Goal: Task Accomplishment & Management: Complete application form

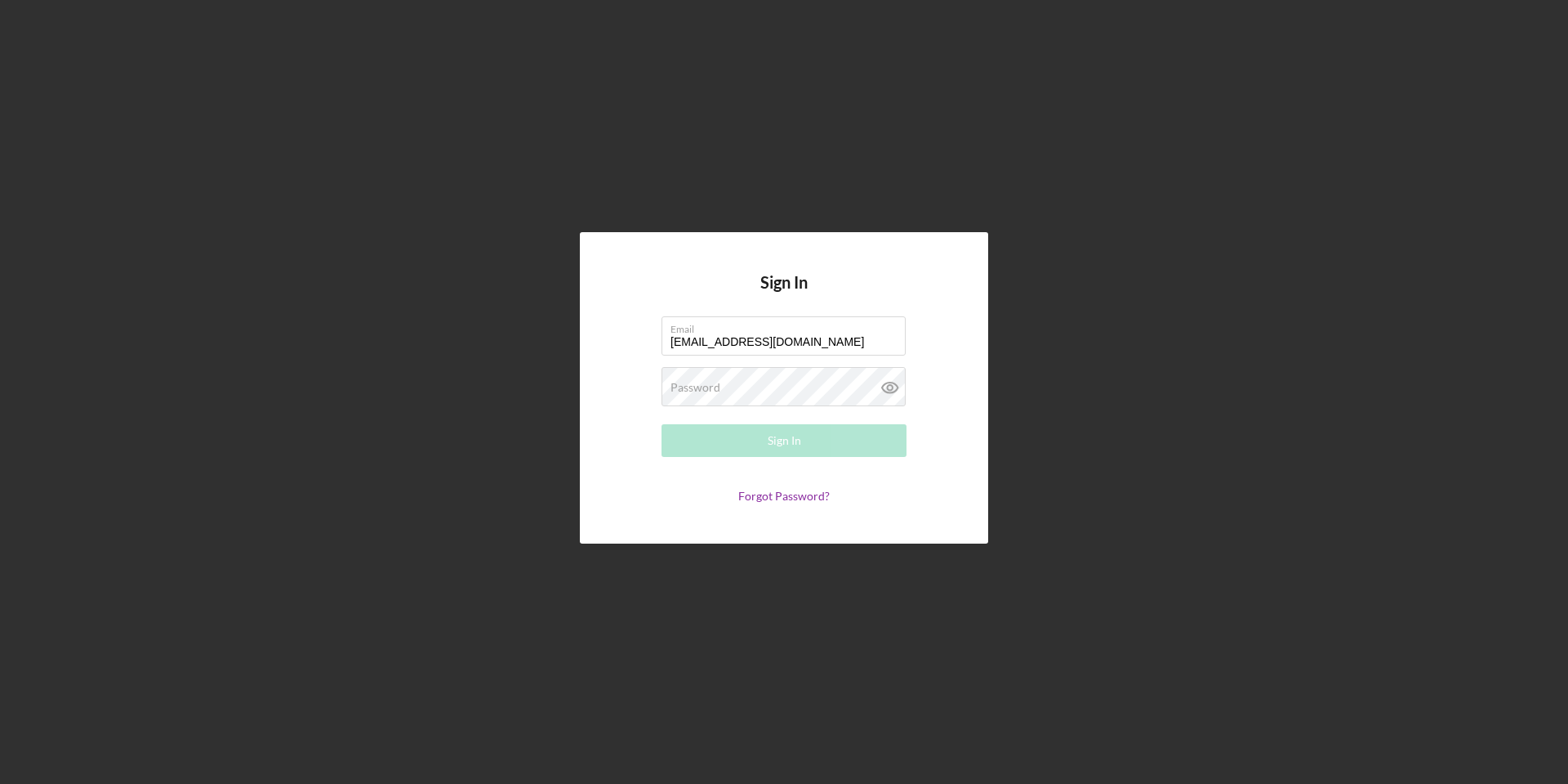
type input "[EMAIL_ADDRESS][DOMAIN_NAME]"
click at [890, 444] on button "Sign In" at bounding box center [784, 440] width 245 height 33
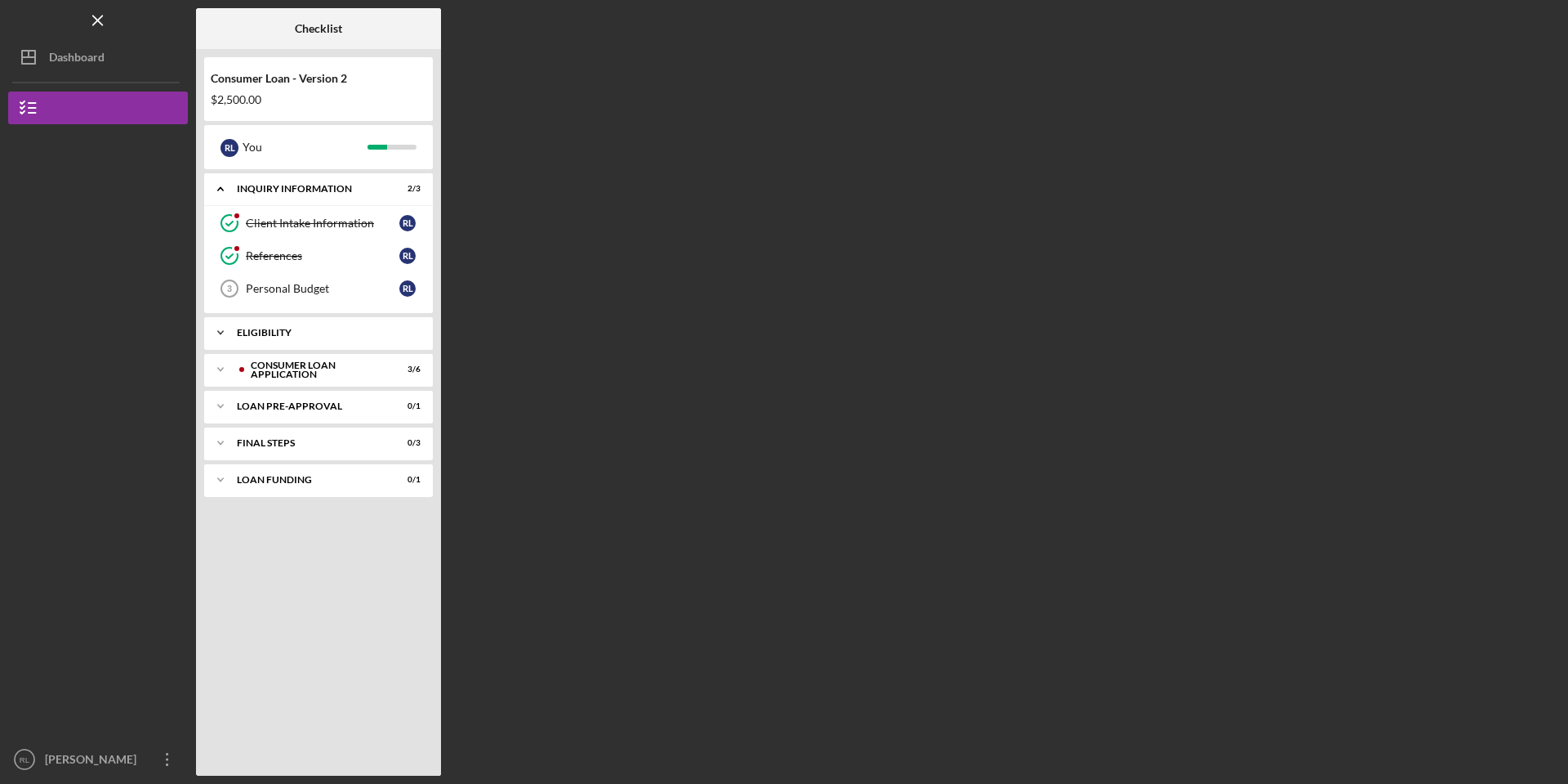
click at [302, 332] on div "Eligibility" at bounding box center [325, 332] width 176 height 10
click at [504, 283] on div "Checklist Consumer Loan - Version 2 $2,500.00 [PERSON_NAME] You Icon/Expander I…" at bounding box center [879, 391] width 1365 height 767
click at [312, 408] on div "Consumer Loan Application" at bounding box center [331, 411] width 162 height 10
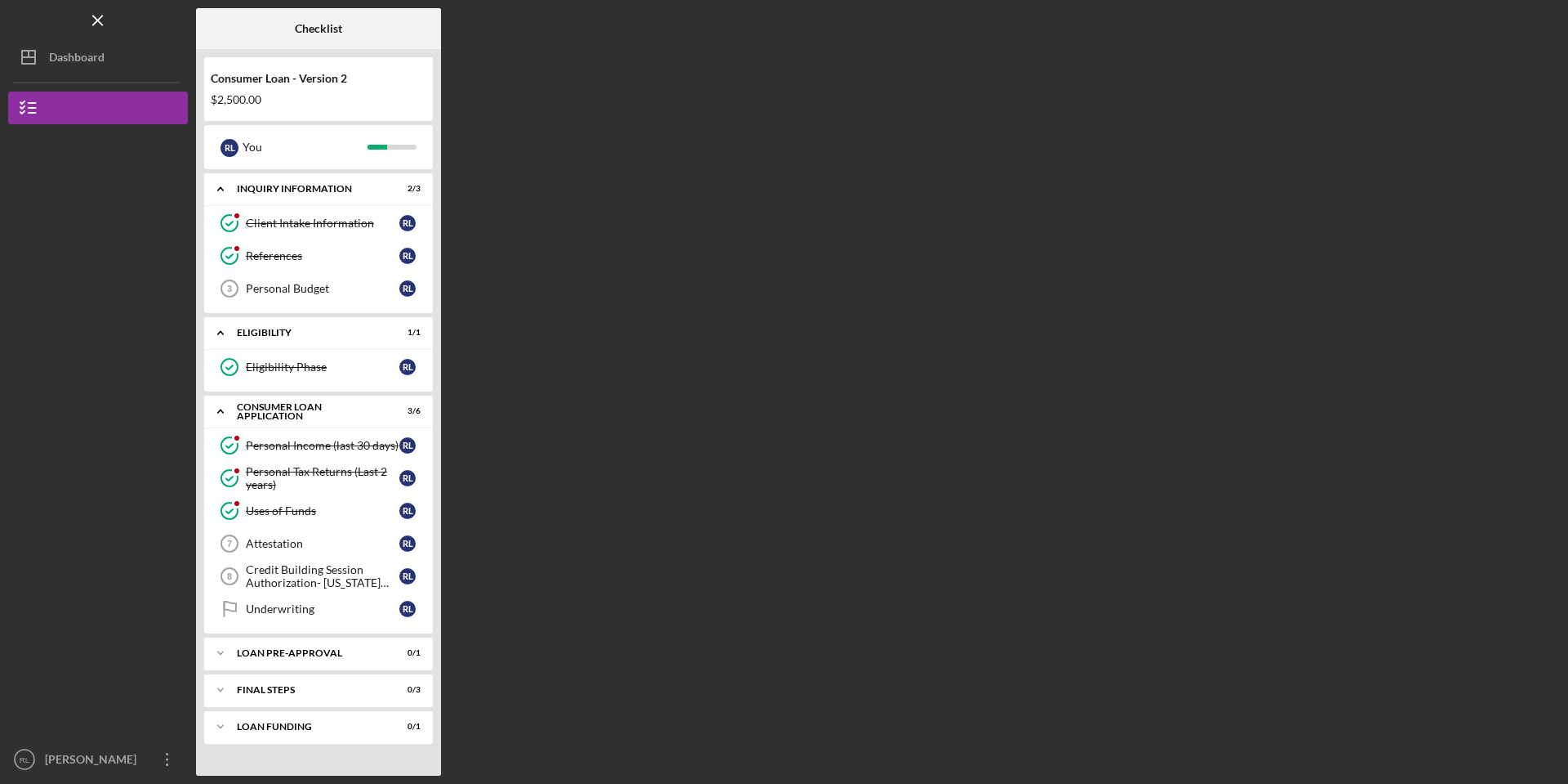
click at [473, 354] on div "Checklist Consumer Loan - Version 2 $2,500.00 [PERSON_NAME] You Icon/Expander I…" at bounding box center [879, 391] width 1365 height 767
click at [313, 655] on div "Loan Pre-Approval" at bounding box center [325, 652] width 176 height 10
click at [336, 290] on div "Personal Budget" at bounding box center [322, 288] width 154 height 13
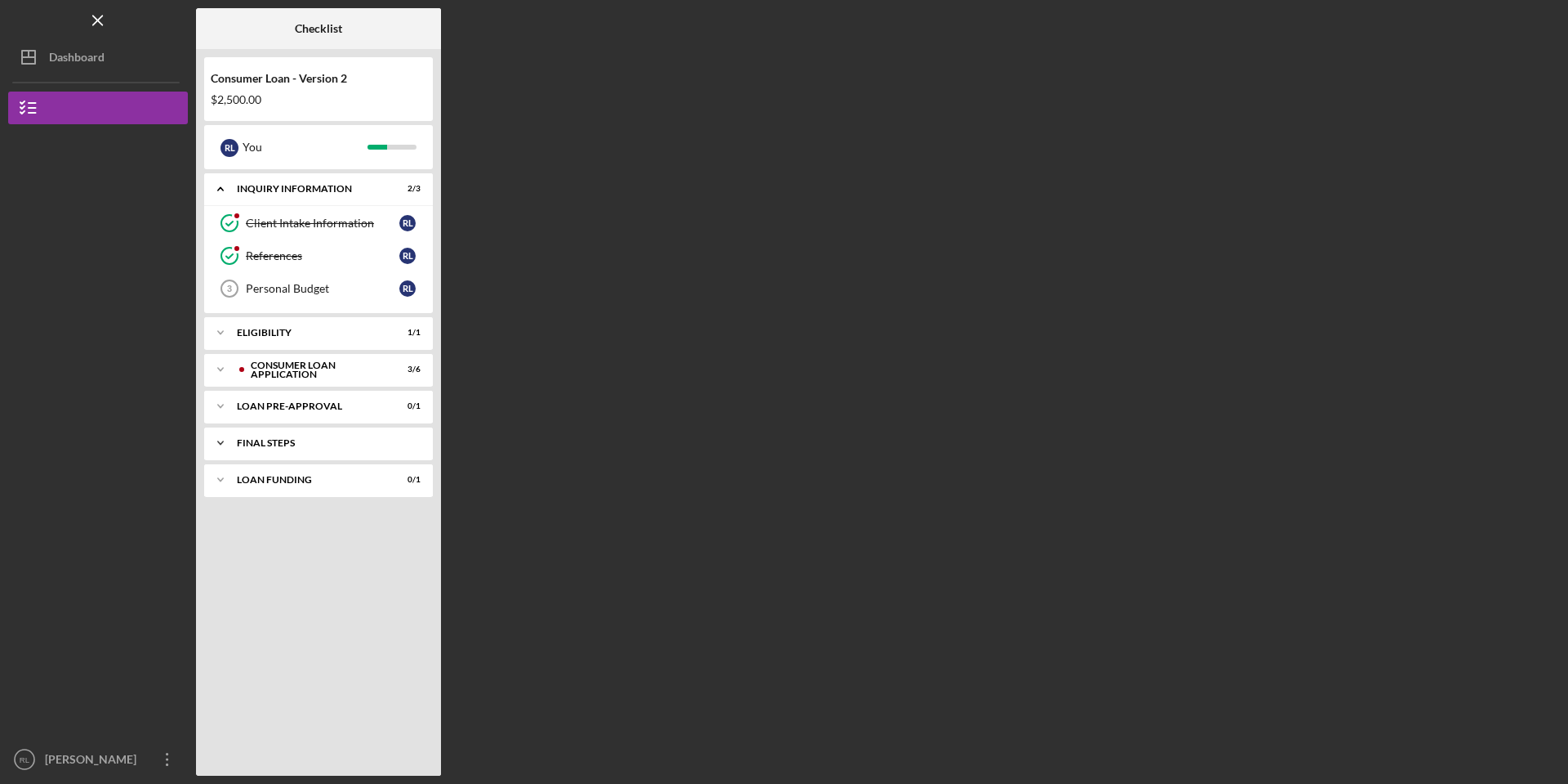
click at [367, 440] on div "FINAL STEPS" at bounding box center [325, 443] width 176 height 10
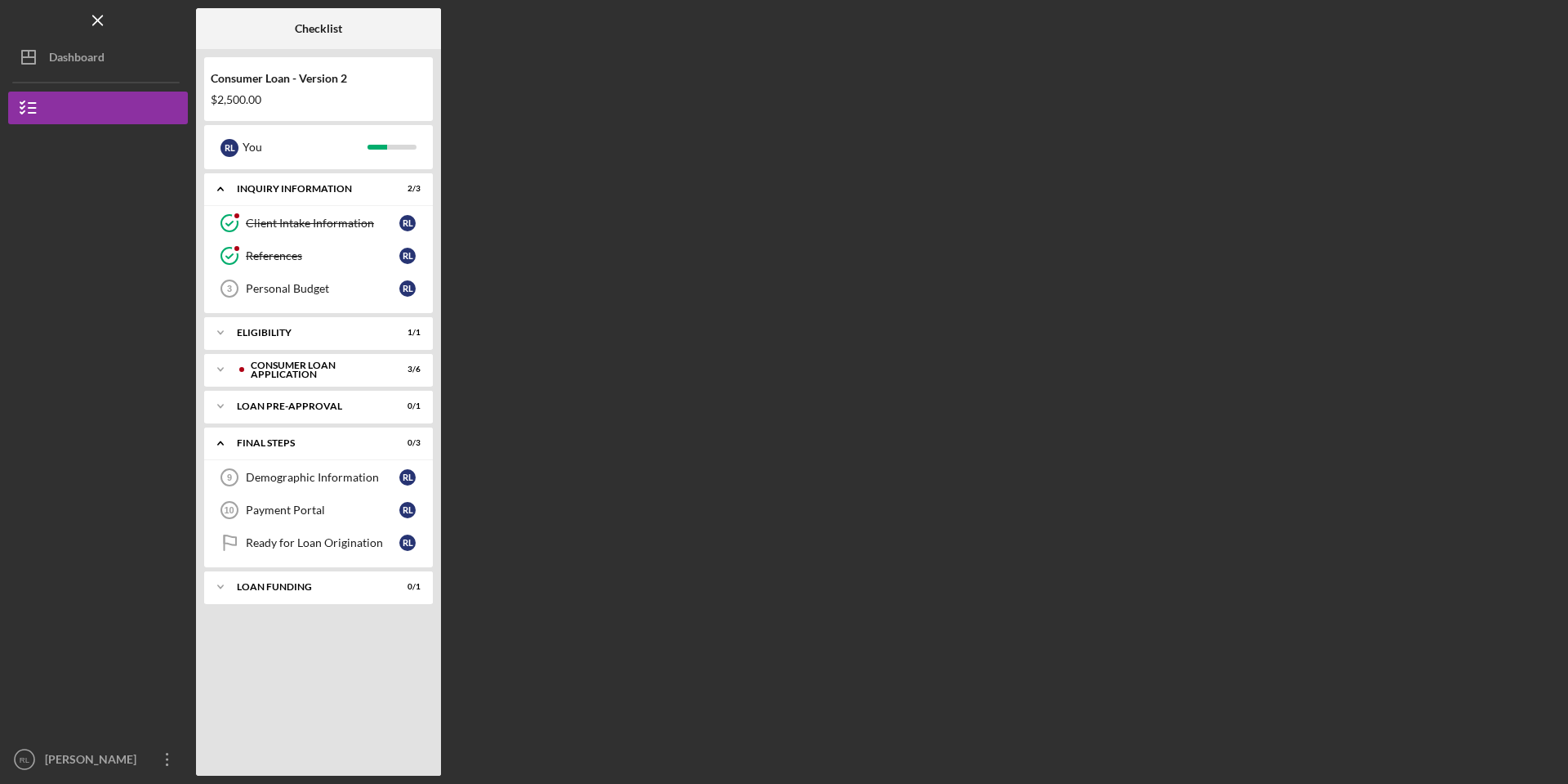
click at [537, 320] on div "Checklist Consumer Loan - Version 2 $2,500.00 R L You Icon/Expander Inquiry Inf…" at bounding box center [879, 391] width 1365 height 767
click at [67, 57] on div "Dashboard" at bounding box center [76, 59] width 56 height 36
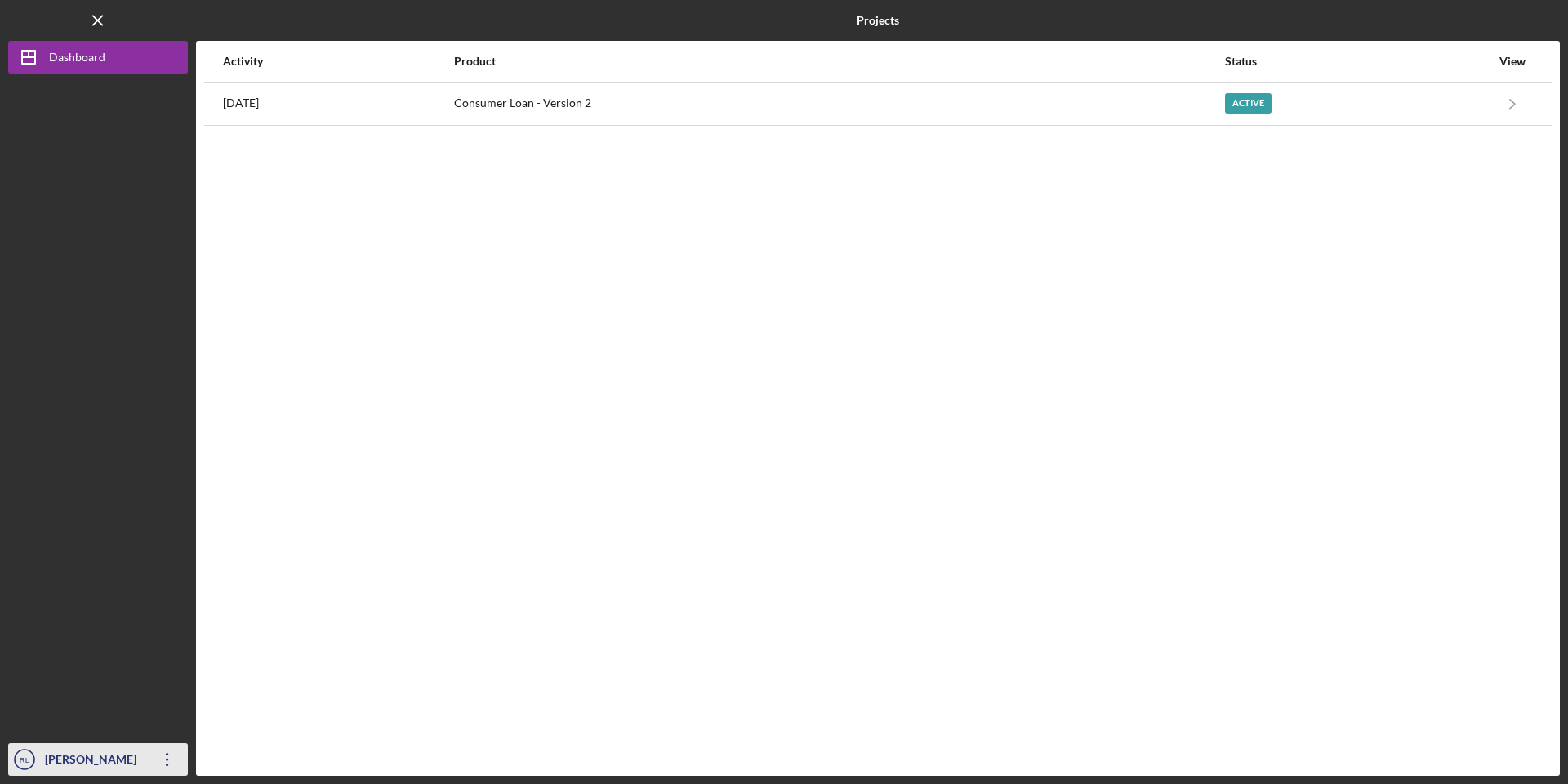
click at [85, 760] on div "[PERSON_NAME]" at bounding box center [94, 761] width 107 height 36
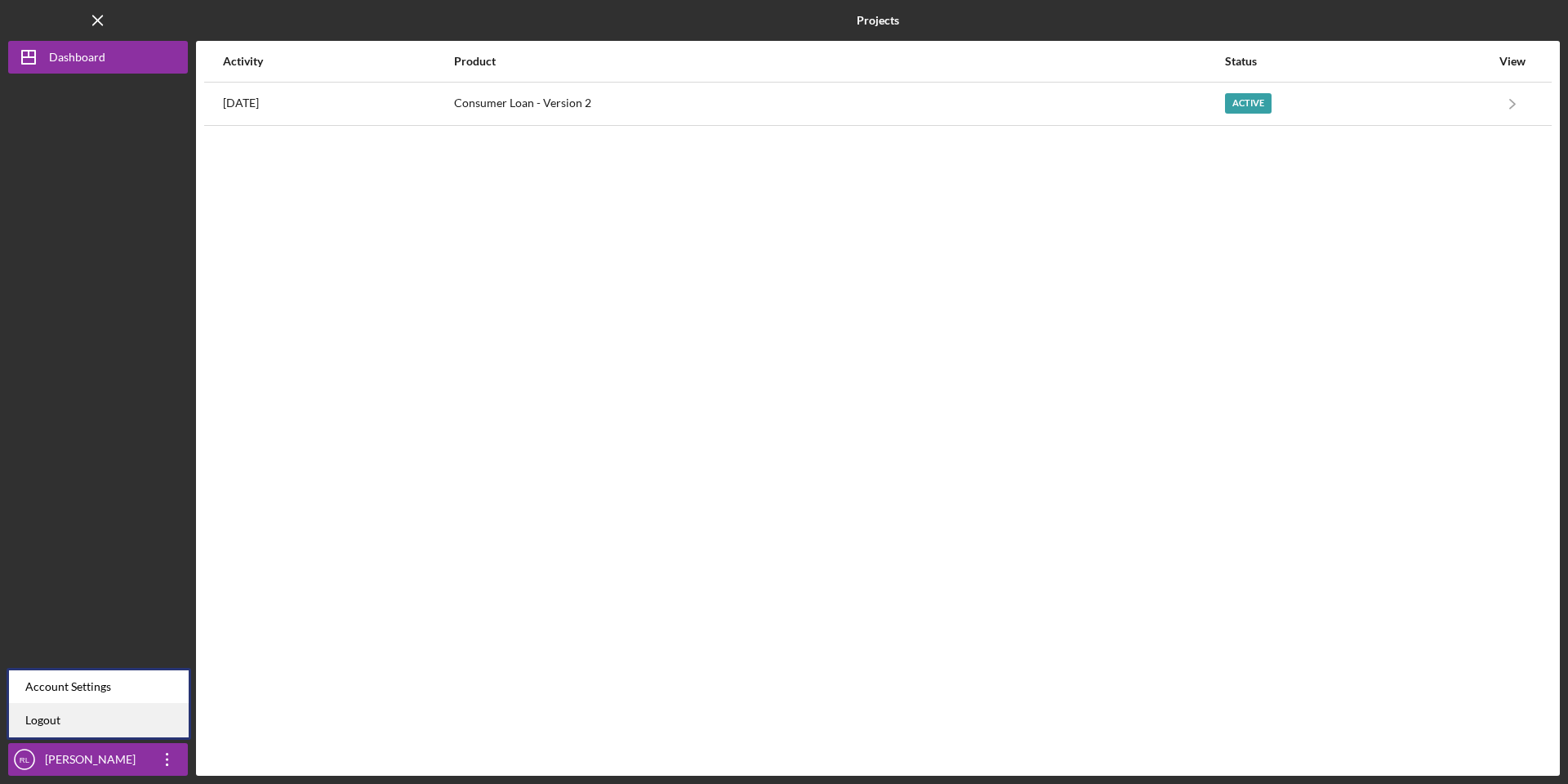
click at [85, 717] on link "Logout" at bounding box center [99, 721] width 179 height 34
